Goal: Task Accomplishment & Management: Use online tool/utility

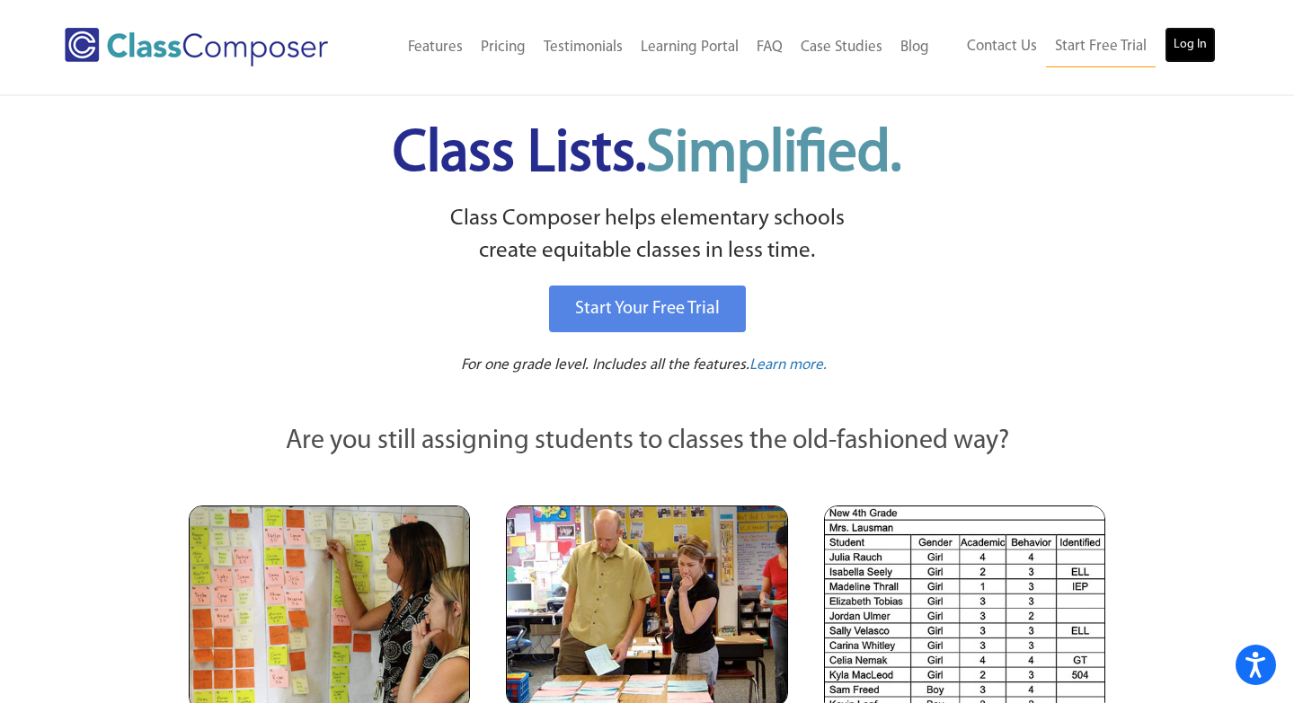
click at [1197, 39] on link "Log In" at bounding box center [1189, 45] width 51 height 36
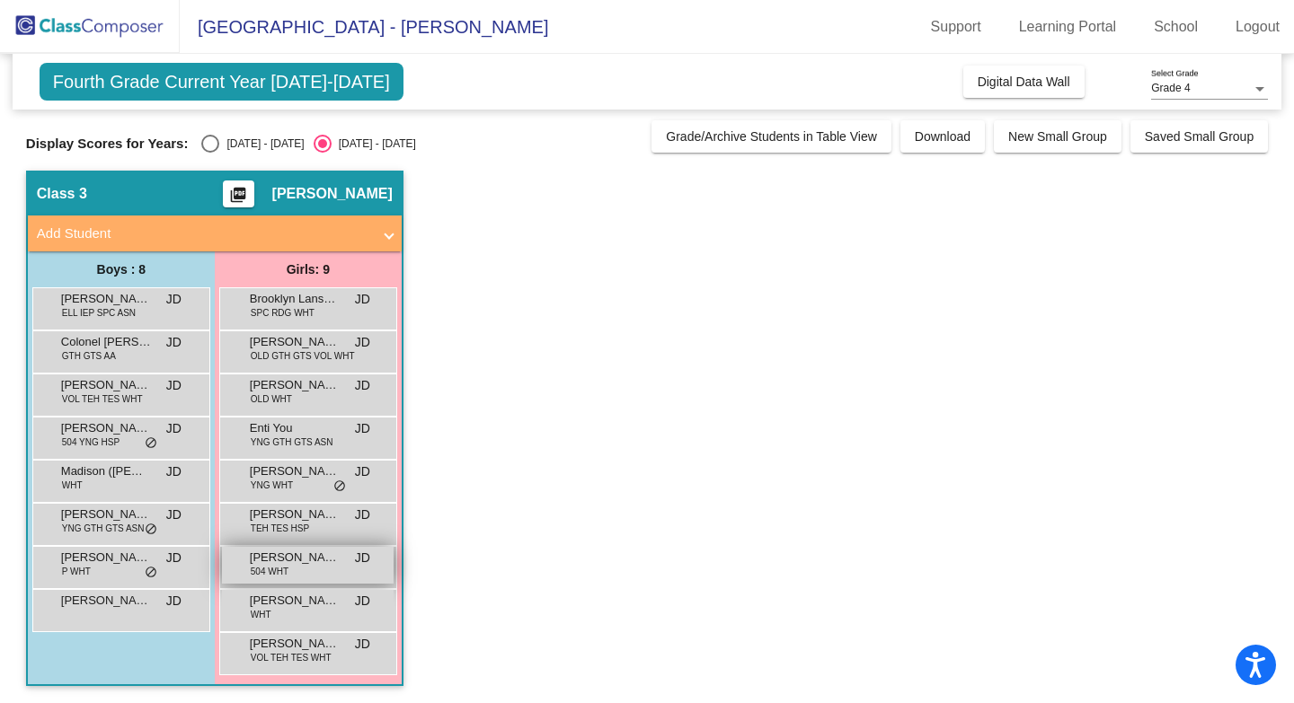
click at [303, 564] on span "[PERSON_NAME]" at bounding box center [295, 558] width 90 height 18
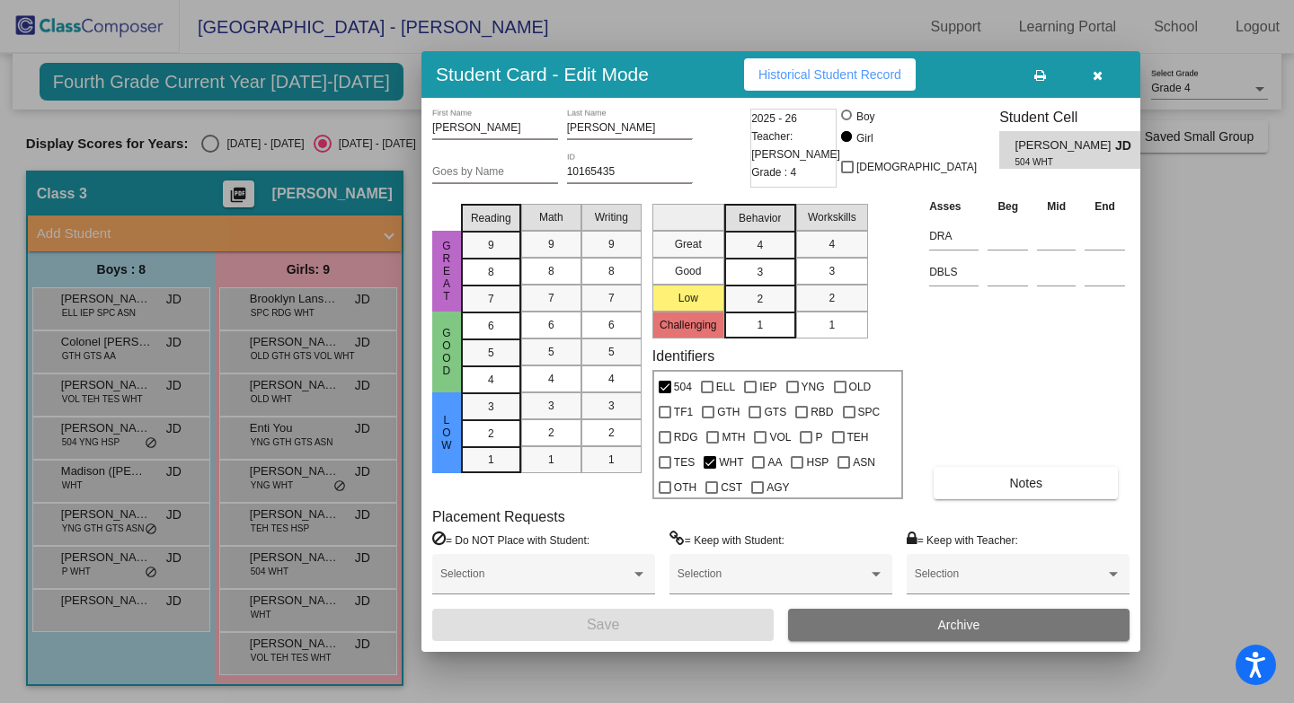
click at [1099, 77] on icon "button" at bounding box center [1097, 75] width 10 height 13
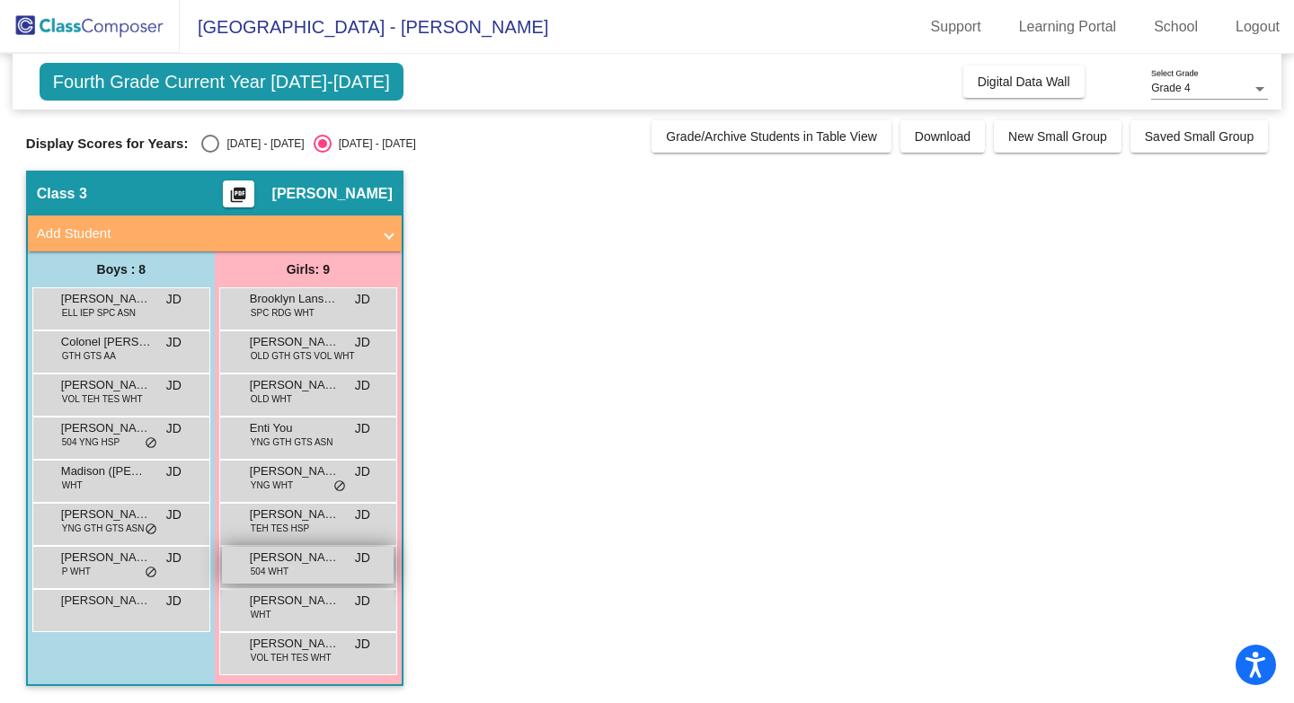
click at [296, 571] on div "Porter Bradley 504 WHT JD lock do_not_disturb_alt" at bounding box center [308, 565] width 172 height 37
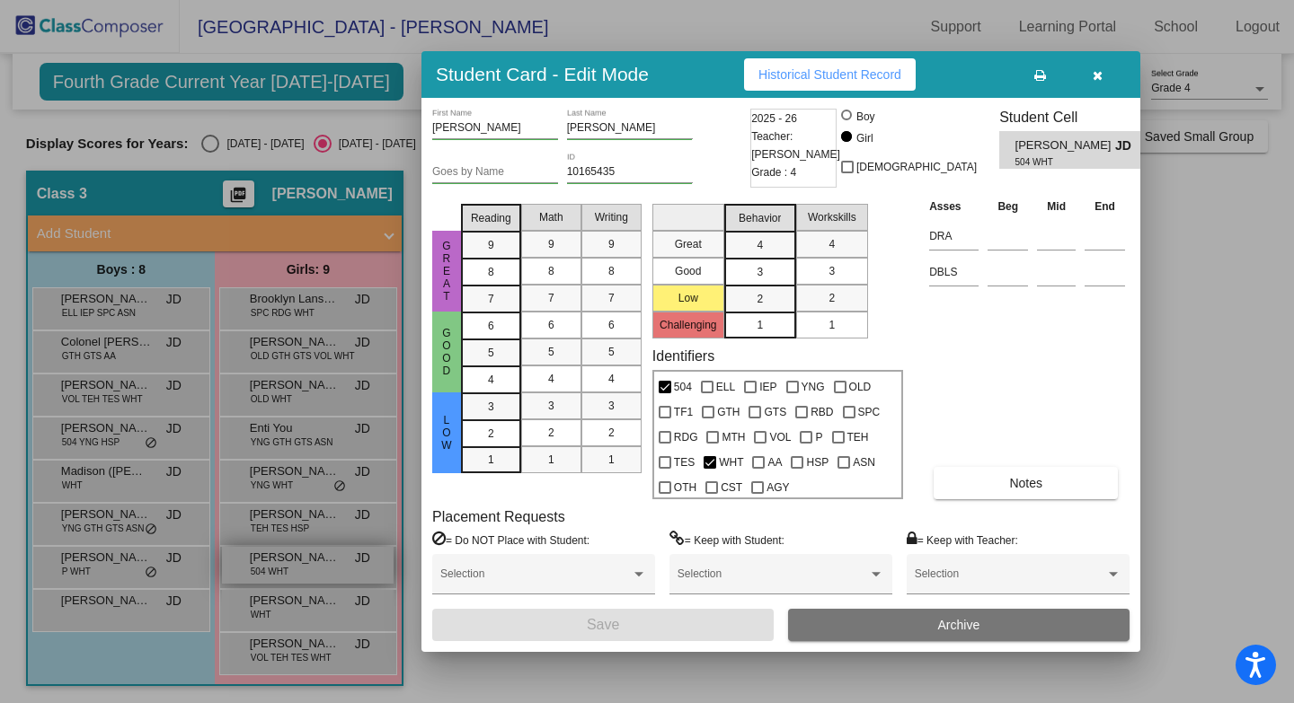
click at [296, 571] on div at bounding box center [647, 351] width 1294 height 703
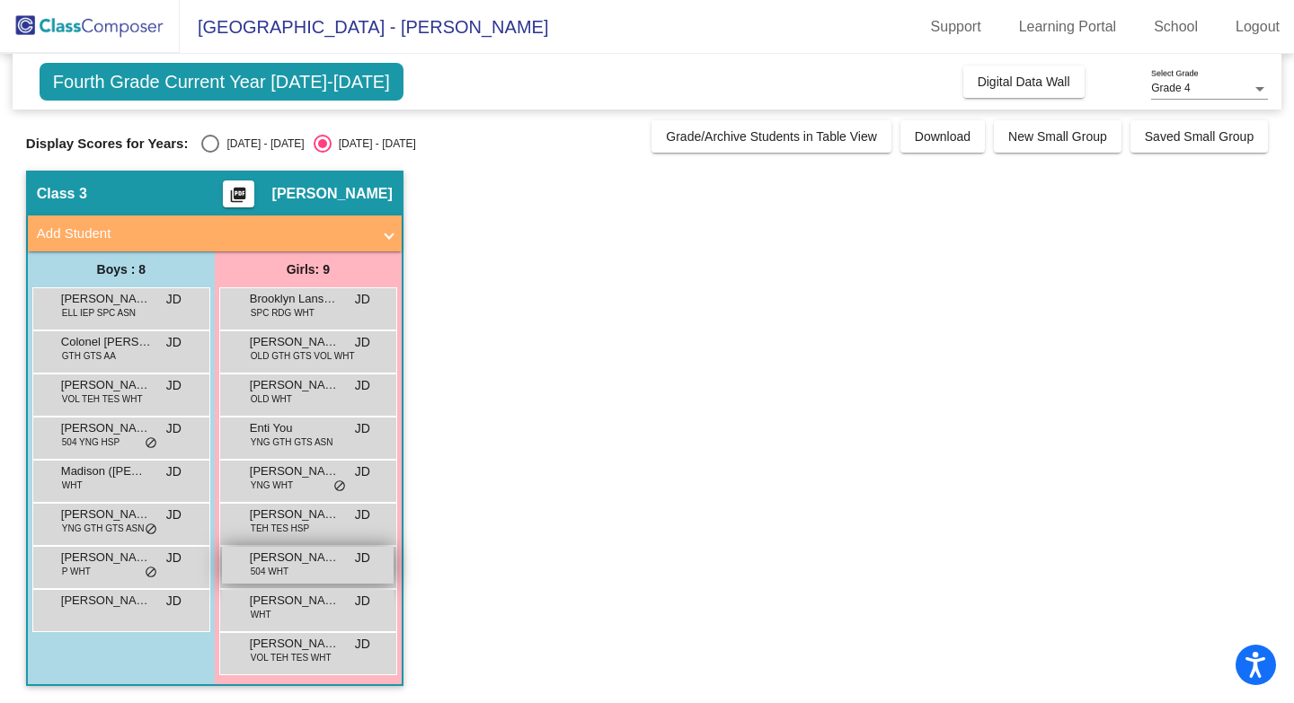
click at [296, 571] on div "Porter Bradley 504 WHT JD lock do_not_disturb_alt" at bounding box center [308, 565] width 172 height 37
click at [328, 528] on div "Phoebe Ricca TEH TES HSP JD lock do_not_disturb_alt" at bounding box center [308, 522] width 172 height 37
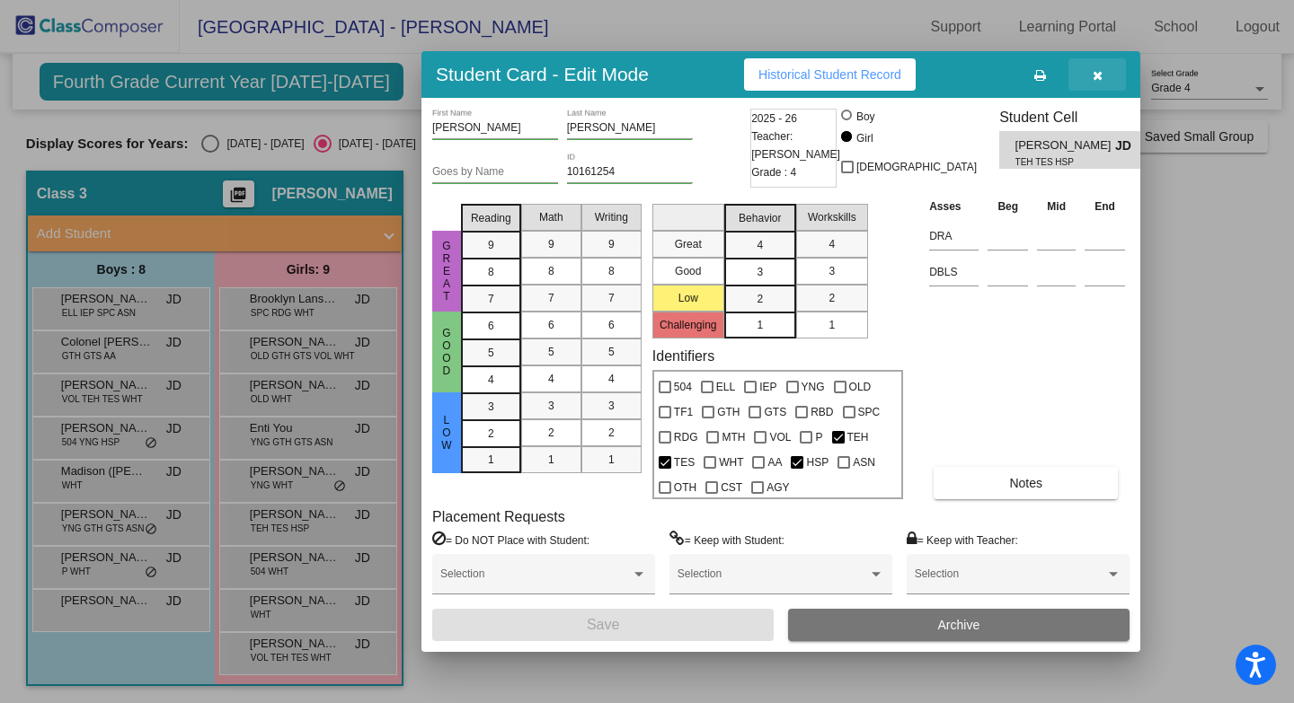
click at [1111, 79] on button "button" at bounding box center [1096, 74] width 57 height 32
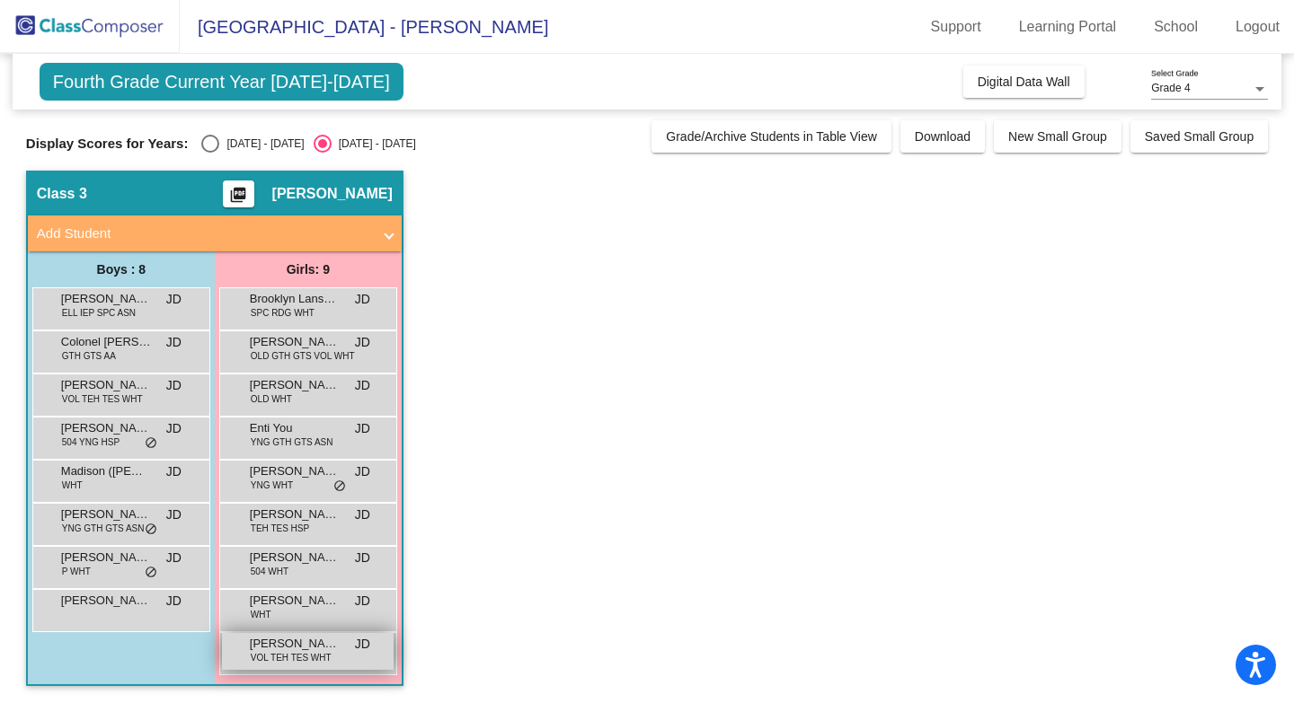
click at [305, 648] on span "Wilhelmina Minsker" at bounding box center [295, 644] width 90 height 18
